Goal: Navigation & Orientation: Find specific page/section

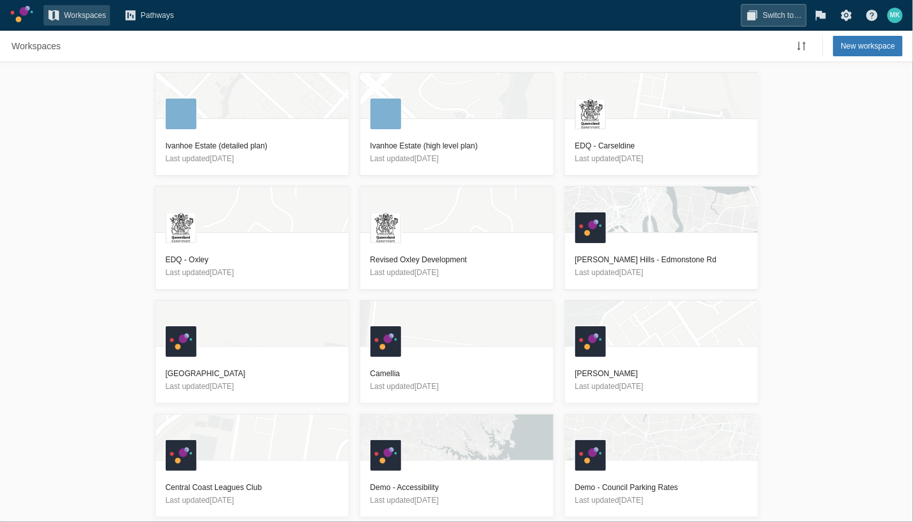
click at [759, 17] on span at bounding box center [752, 15] width 13 height 13
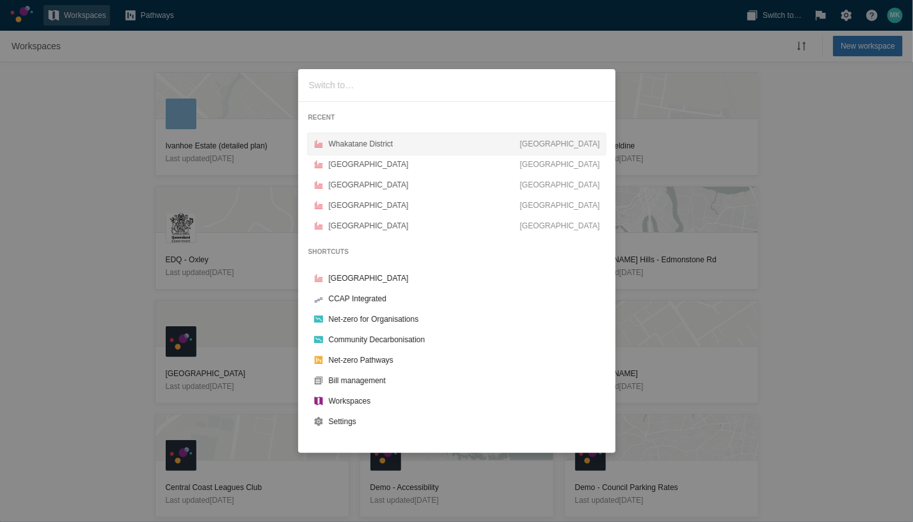
click at [363, 143] on div "Whakatane District" at bounding box center [424, 144] width 191 height 13
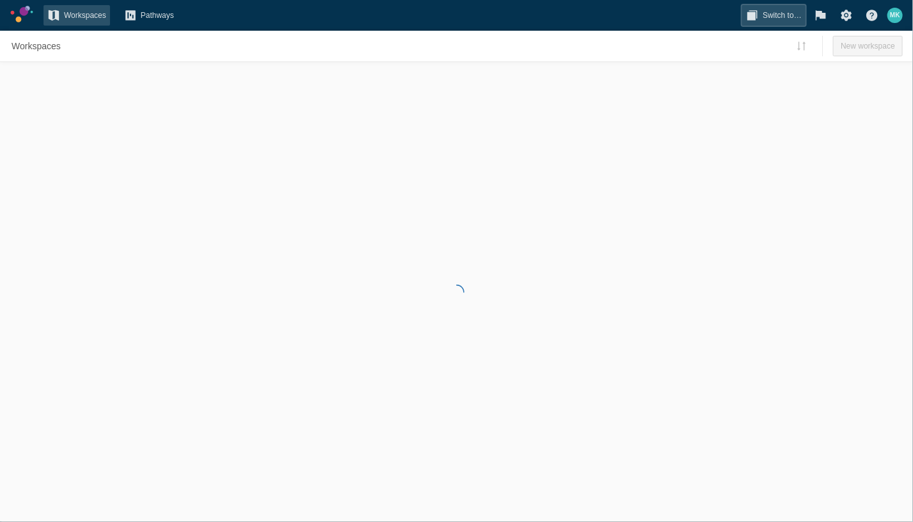
click at [783, 20] on span "Switch to…" at bounding box center [782, 15] width 39 height 13
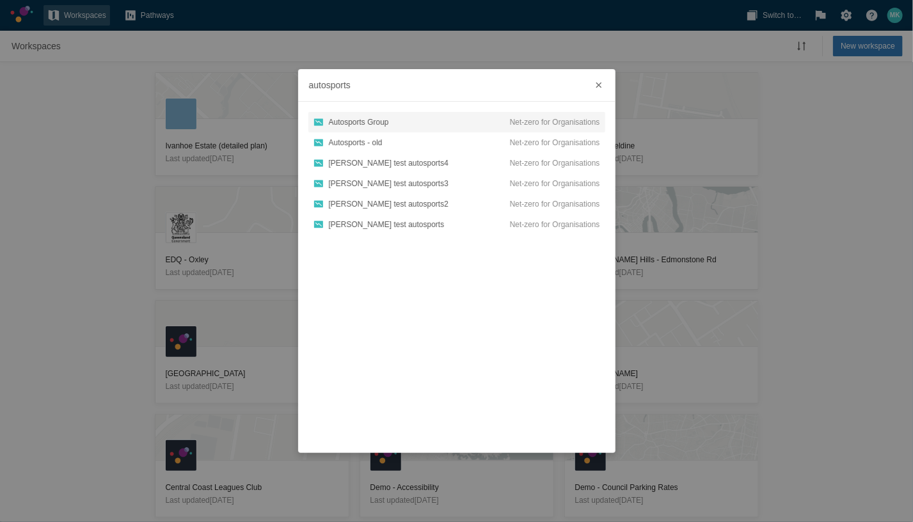
type input "autosports"
click at [502, 125] on div "Autosports Group" at bounding box center [419, 122] width 181 height 13
